Goal: Browse casually: Explore the website without a specific task or goal

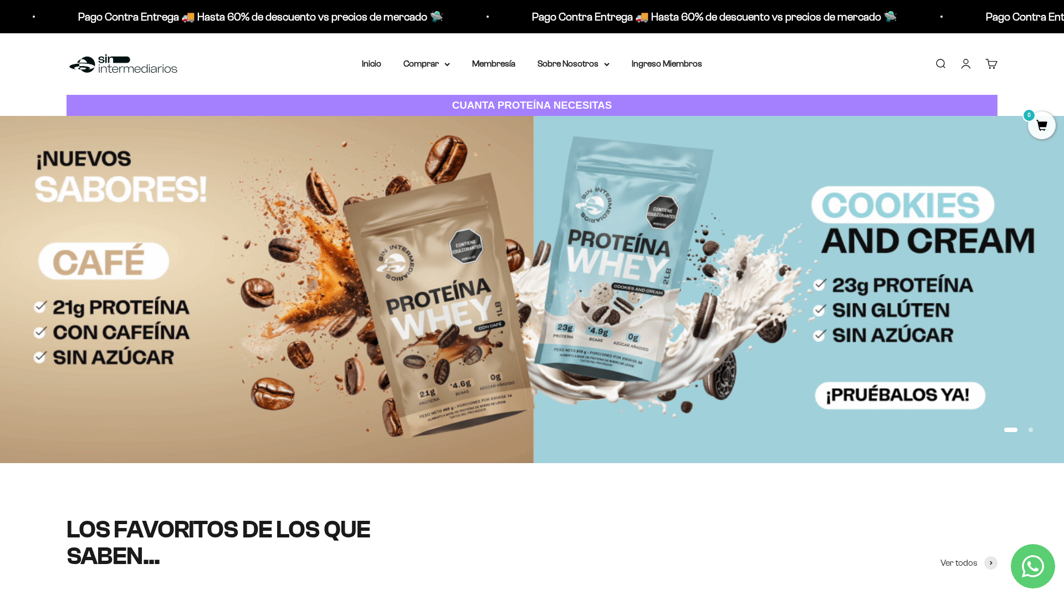
scroll to position [138, 0]
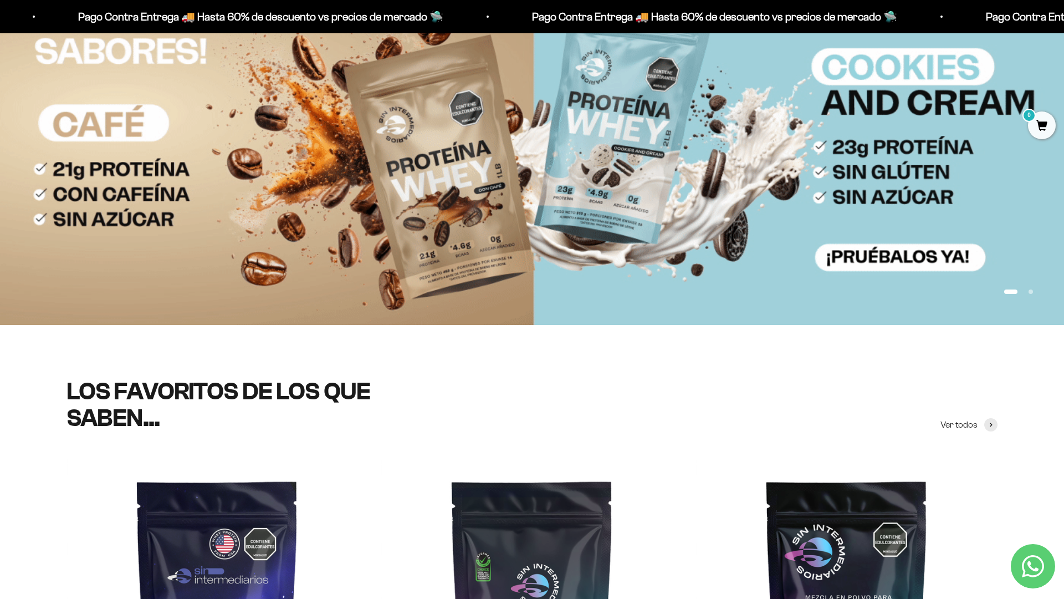
scroll to position [285, 0]
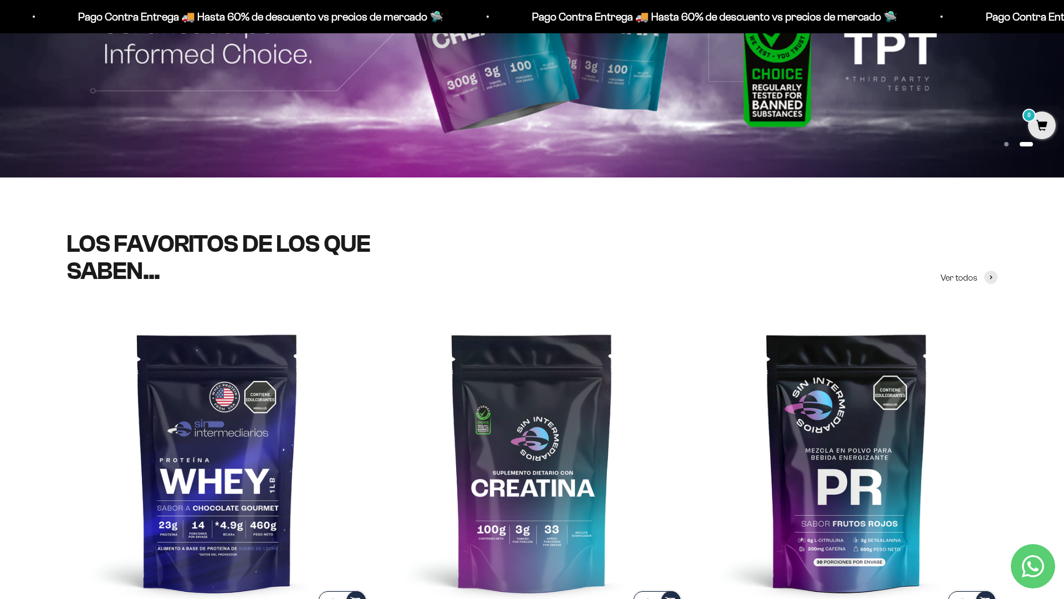
scroll to position [421, 0]
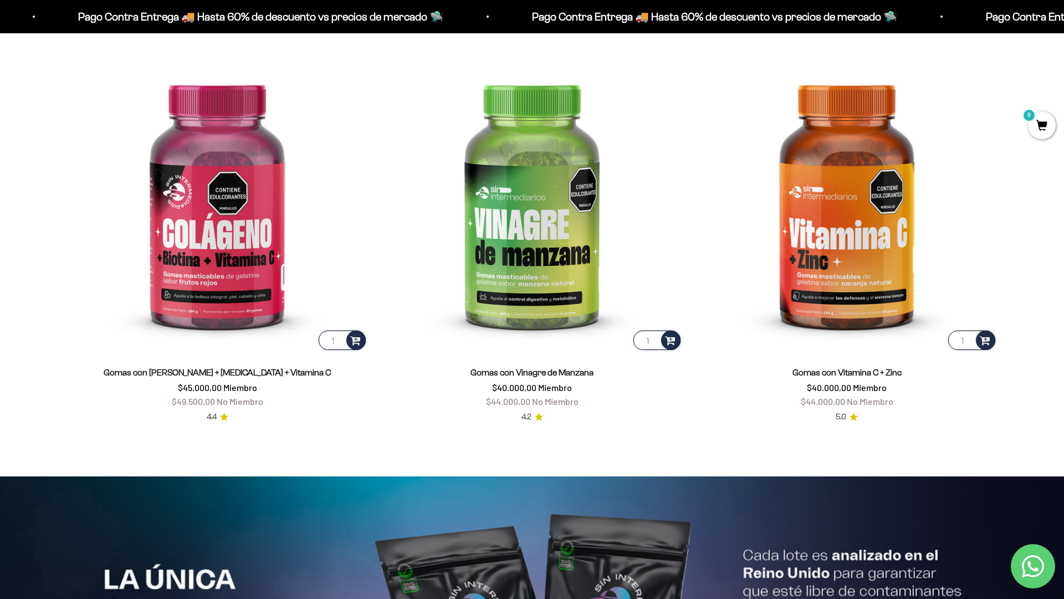
click at [1064, 25] on html "Ir al contenido Pago Contra Entrega 🚚 Hasta 60% de descuento vs precios [PERSON…" at bounding box center [532, 481] width 1064 height 5356
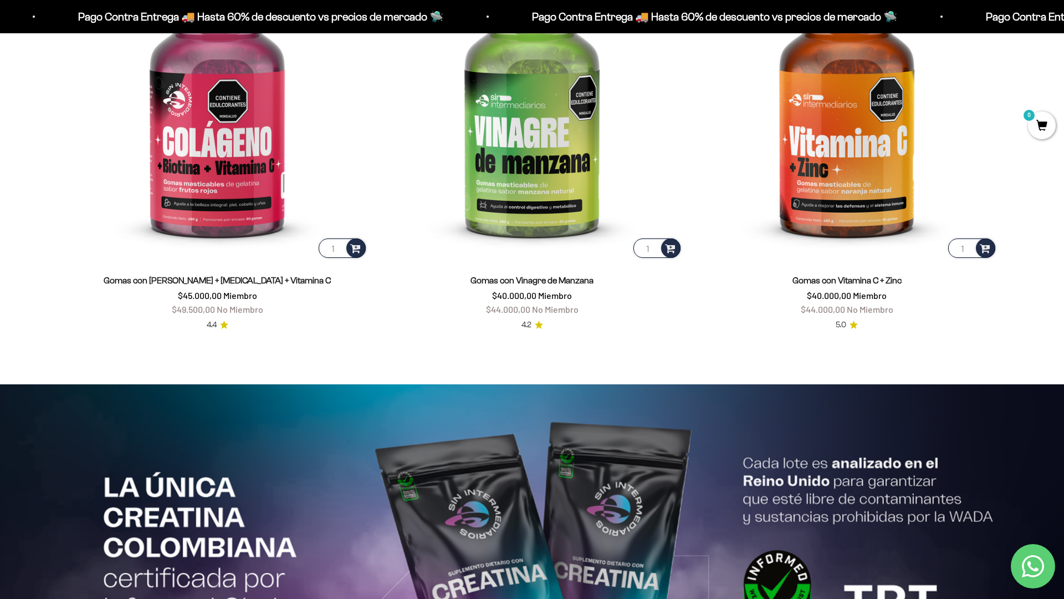
click at [1064, 25] on html "Ir al contenido Pago Contra Entrega 🚚 Hasta 60% de descuento vs precios [PERSON…" at bounding box center [532, 389] width 1064 height 5356
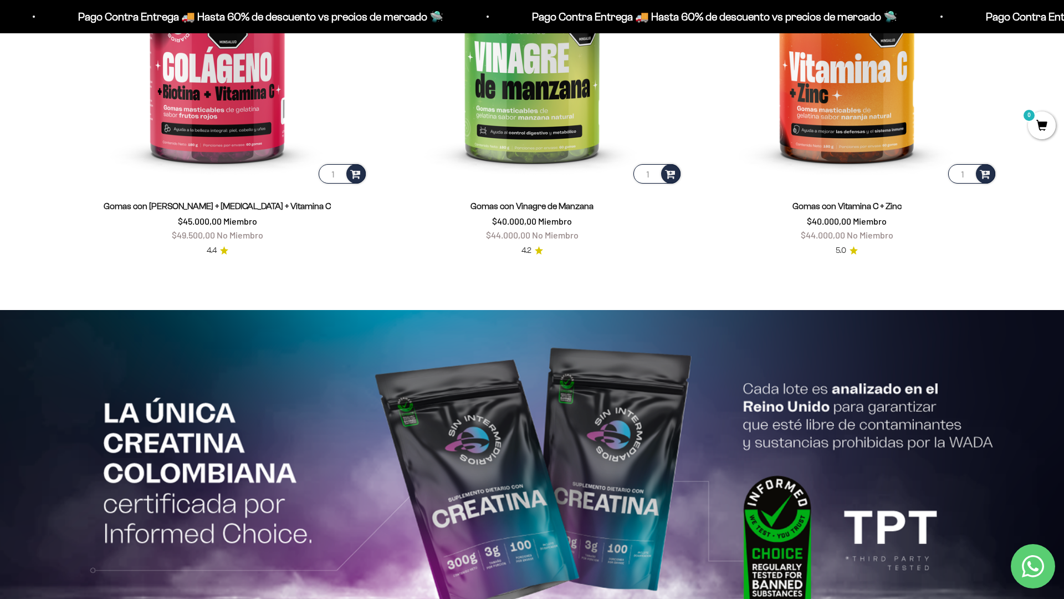
click at [1064, 25] on html "Ir al contenido Pago Contra Entrega 🚚 Hasta 60% de descuento vs precios [PERSON…" at bounding box center [532, 314] width 1064 height 5356
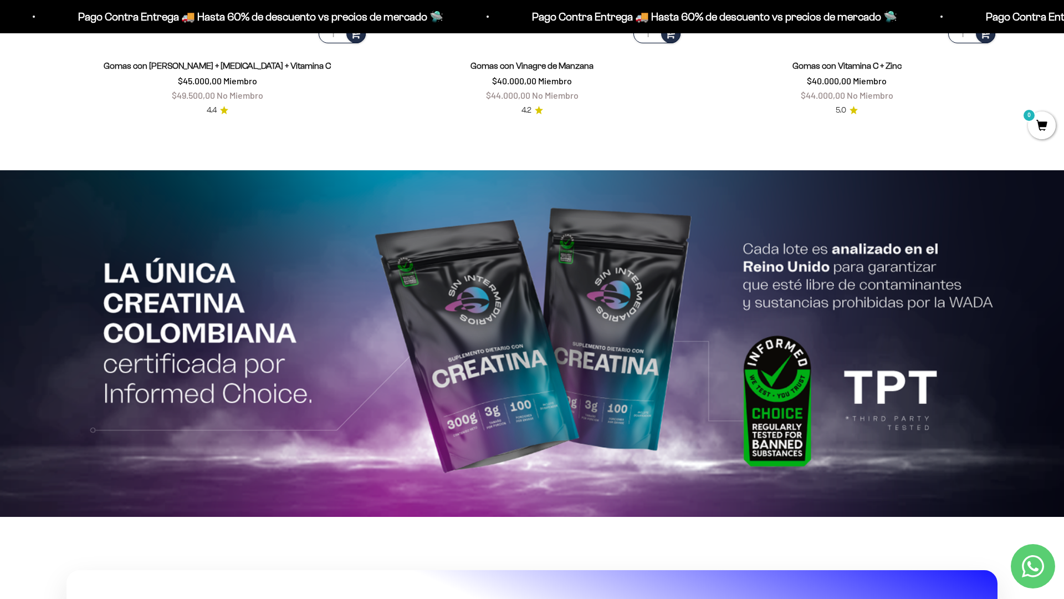
click at [1064, 25] on html "Ir al contenido Pago Contra Entrega 🚚 Hasta 60% de descuento vs precios [PERSON…" at bounding box center [532, 174] width 1064 height 5356
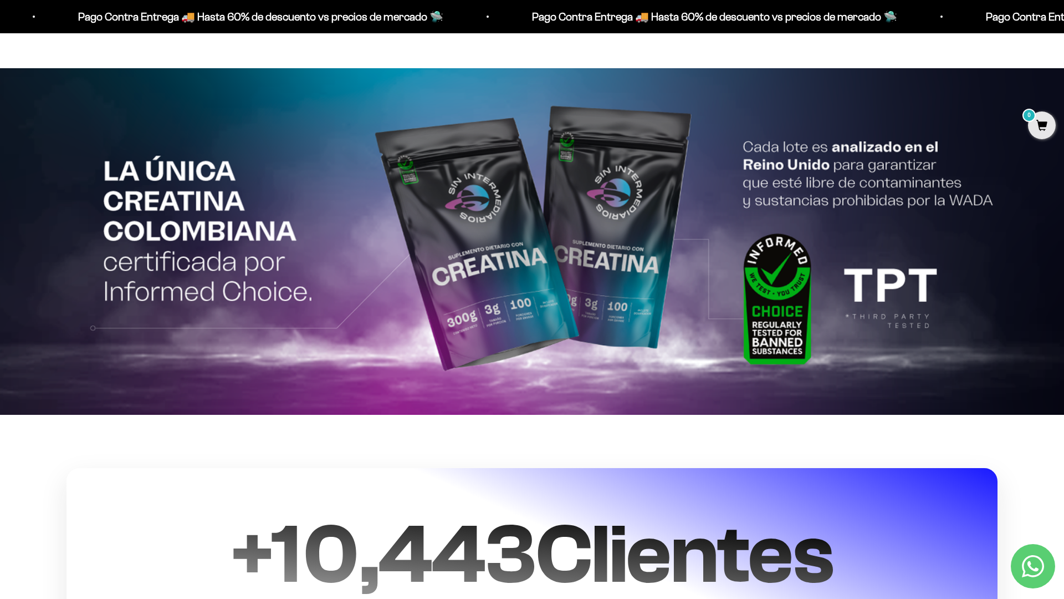
click at [1064, 25] on html "Ir al contenido Pago Contra Entrega 🚚 Hasta 60% de descuento vs precios [PERSON…" at bounding box center [532, 72] width 1064 height 5356
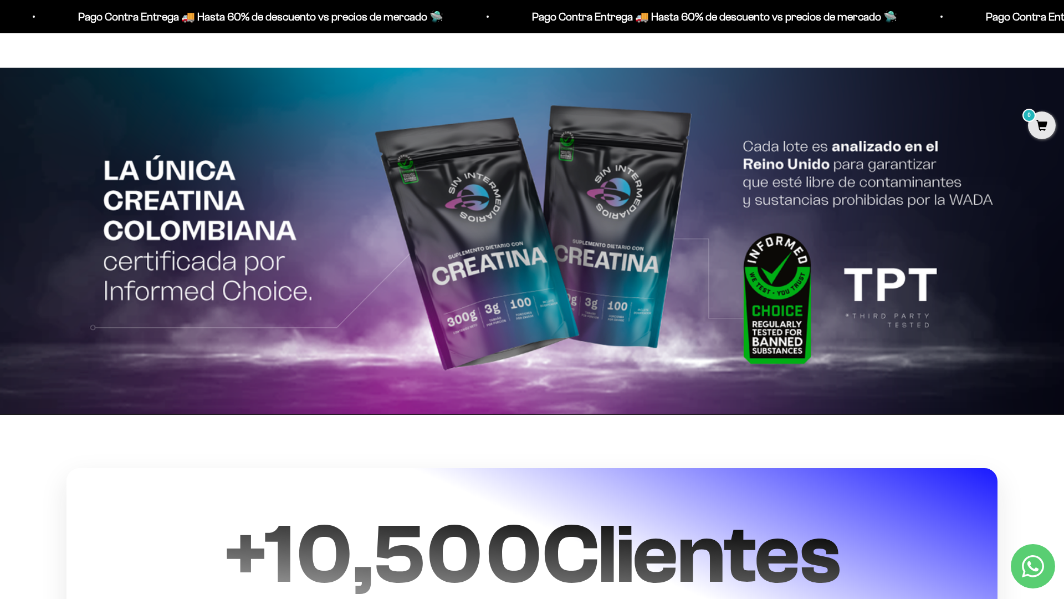
scroll to position [2763, 0]
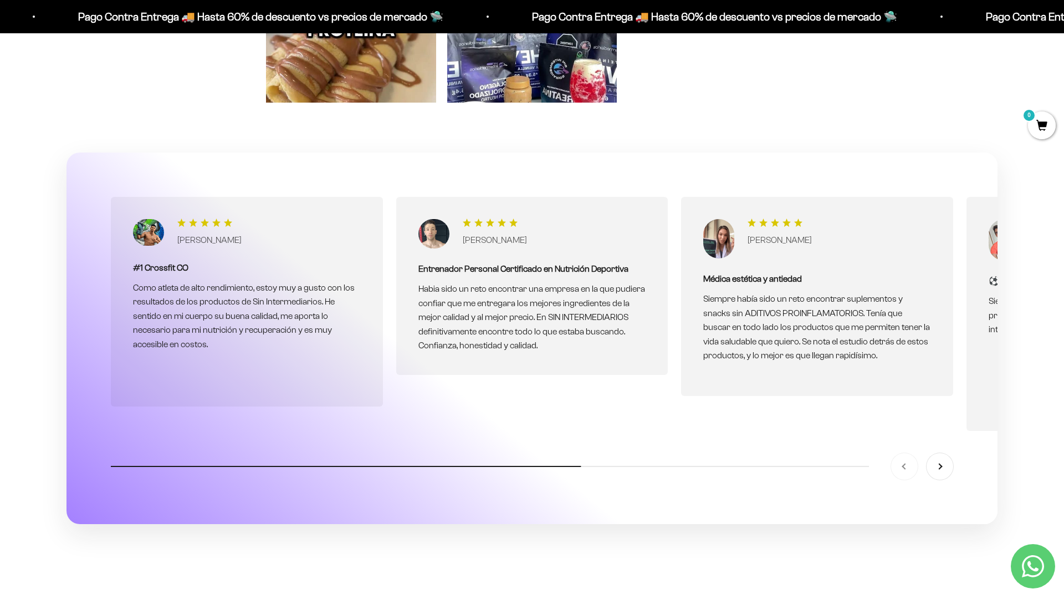
scroll to position [3669, 0]
